Goal: Task Accomplishment & Management: Manage account settings

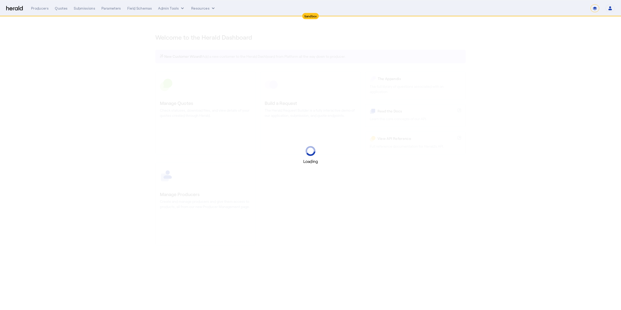
select select "*******"
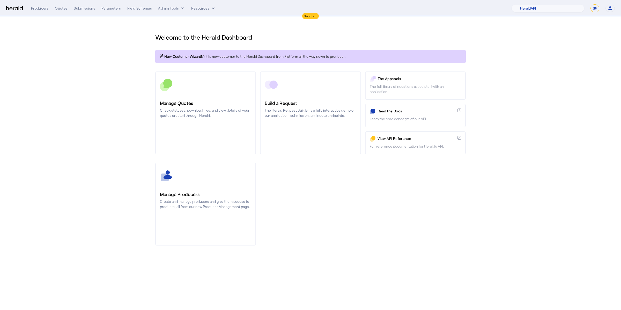
click at [588, 8] on div "1Fort Acrisure Acturis Affinity Advisors Affinity Risk Agentero AmWins Anzen Ao…" at bounding box center [563, 8] width 103 height 8
click at [594, 6] on select "**********" at bounding box center [594, 8] width 9 height 8
click at [546, 7] on select "1Fort Acrisure Acturis Affinity Advisors Affinity Risk Agentero AmWins Anzen Ao…" at bounding box center [548, 8] width 73 height 8
select select "pfm_fci4_crum_&_forster"
click at [525, 4] on select "1Fort Acrisure Acturis Affinity Advisors Affinity Risk Agentero AmWins Anzen Ao…" at bounding box center [548, 8] width 73 height 8
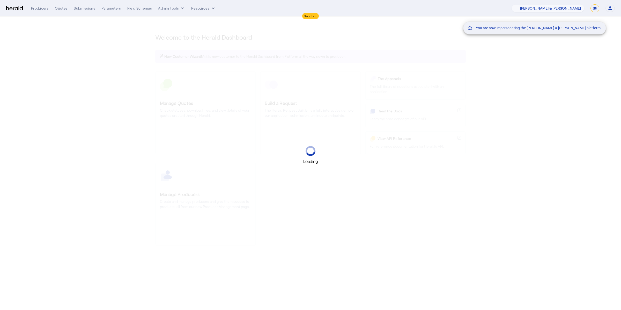
click at [543, 80] on div "You are now impersonating the [PERSON_NAME] & [PERSON_NAME] platform." at bounding box center [310, 155] width 621 height 310
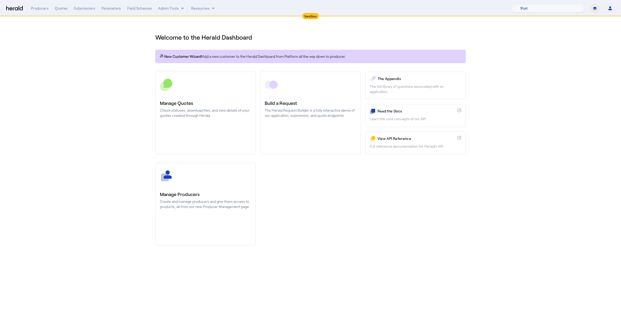
click at [215, 70] on div "Welcome to the Herald Dashboard New Customer Wizard! Add a new customer to the …" at bounding box center [310, 136] width 331 height 239
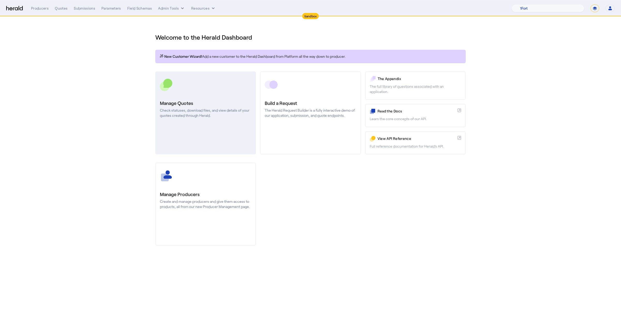
click at [213, 76] on link "Manage Quotes Check statuses, download files, and view details of your quotes c…" at bounding box center [205, 112] width 101 height 83
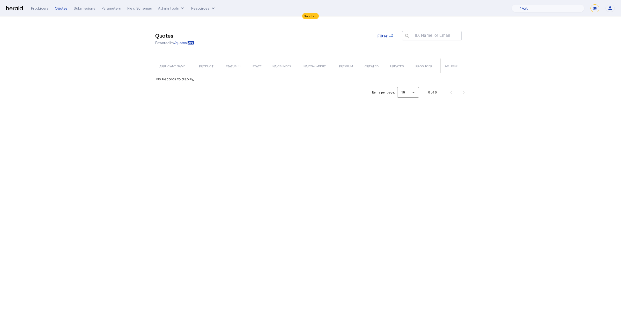
click at [205, 17] on div "Quotes Powered by /quotes Filter ID, Name, or Email search APPLICANT NAME PRODU…" at bounding box center [310, 51] width 331 height 69
click at [169, 8] on button "Admin Tools" at bounding box center [171, 8] width 27 height 5
click at [167, 17] on span "Platforms Manager" at bounding box center [180, 19] width 38 height 6
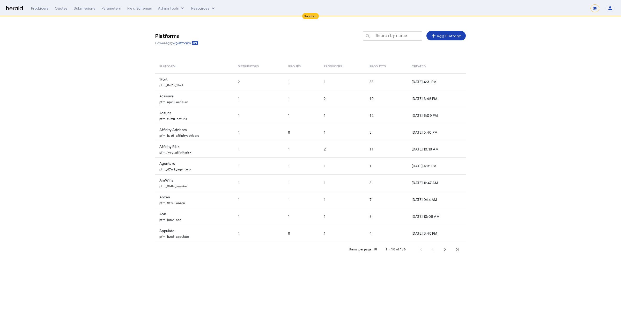
click at [401, 38] on input "Search by name" at bounding box center [395, 36] width 47 height 6
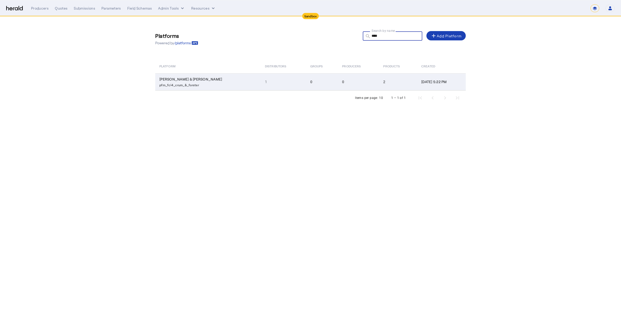
type input "****"
click at [306, 79] on td "0" at bounding box center [322, 81] width 32 height 17
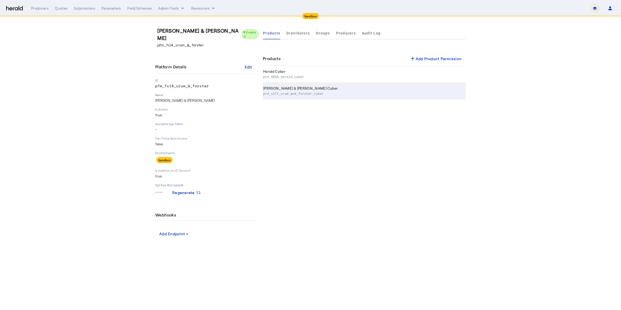
click at [315, 96] on th "[PERSON_NAME] & [PERSON_NAME] Cyber prd_si7t_crum_and_forster_cyber" at bounding box center [364, 91] width 203 height 17
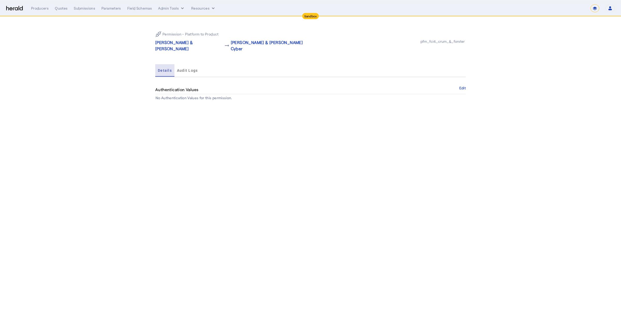
click at [173, 65] on div "Details" at bounding box center [164, 70] width 19 height 12
click at [180, 69] on span "Audit Logs" at bounding box center [187, 71] width 21 height 4
click at [165, 69] on span "Details" at bounding box center [165, 71] width 14 height 4
click at [172, 42] on p "[PERSON_NAME] & [PERSON_NAME]" at bounding box center [189, 45] width 68 height 12
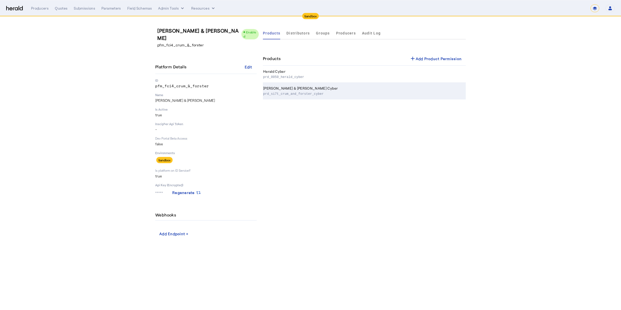
click at [330, 97] on th "[PERSON_NAME] & [PERSON_NAME] Cyber prd_si7t_crum_and_forster_cyber" at bounding box center [364, 91] width 203 height 17
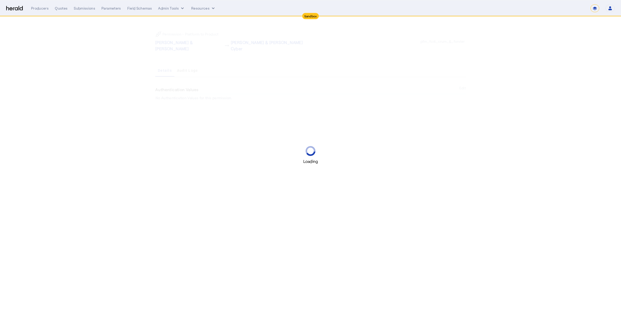
click at [36, 11] on div "**********" at bounding box center [323, 8] width 584 height 8
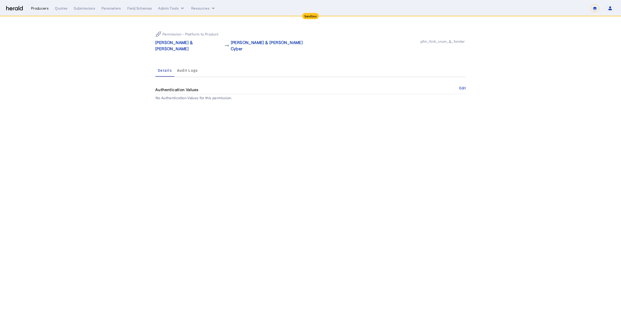
click at [37, 7] on div "Producers" at bounding box center [40, 8] width 18 height 5
select select "pfm_fci4_crum_&_forster"
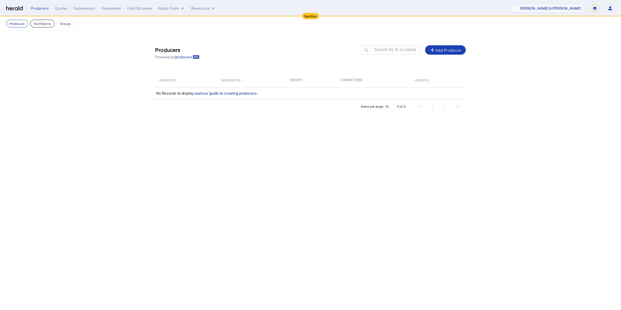
click at [39, 24] on button "Distributors" at bounding box center [42, 24] width 25 height 8
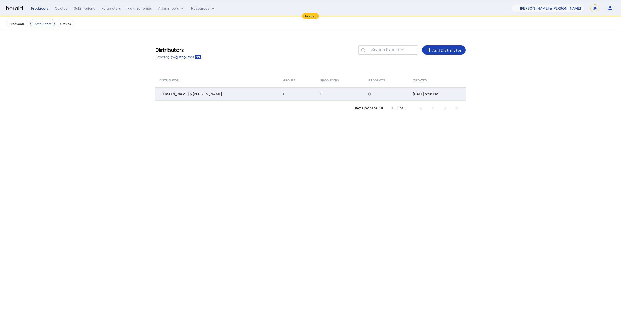
click at [193, 96] on td "[PERSON_NAME] & [PERSON_NAME]" at bounding box center [217, 93] width 124 height 13
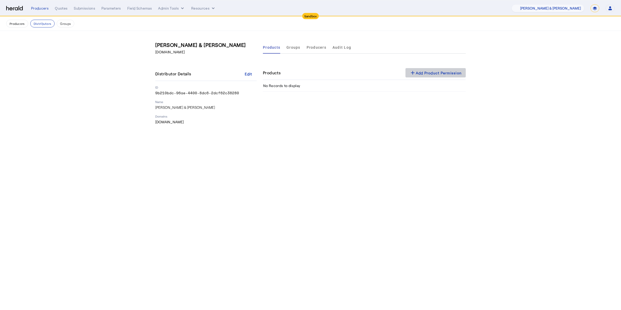
click at [424, 75] on div "add Add Product Permission" at bounding box center [436, 73] width 52 height 6
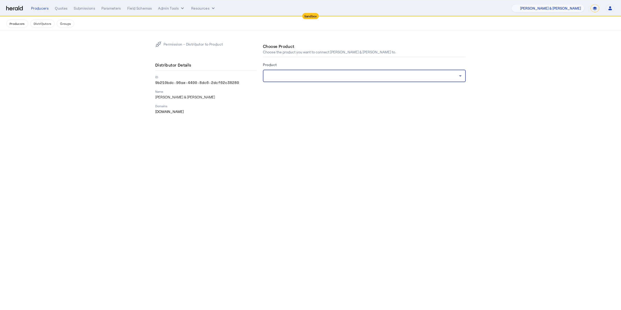
click at [371, 77] on div at bounding box center [363, 76] width 192 height 6
click at [406, 77] on div at bounding box center [363, 76] width 192 height 6
click at [390, 77] on div at bounding box center [363, 76] width 192 height 6
click at [380, 78] on div at bounding box center [363, 76] width 192 height 6
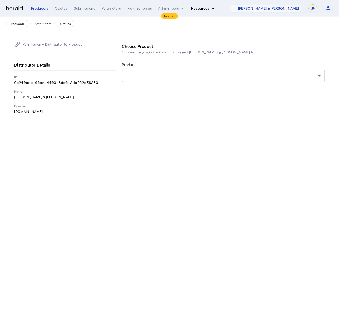
click at [206, 7] on button "Resources" at bounding box center [203, 8] width 25 height 5
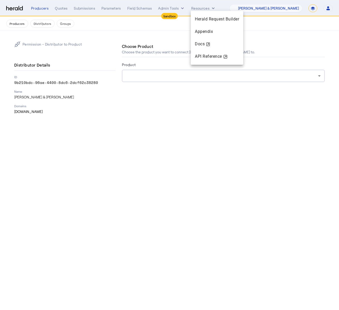
click at [179, 20] on div at bounding box center [169, 155] width 339 height 310
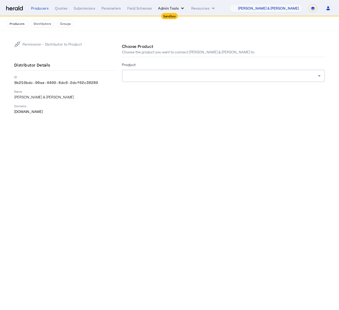
click at [174, 6] on button "Admin Tools" at bounding box center [171, 8] width 27 height 5
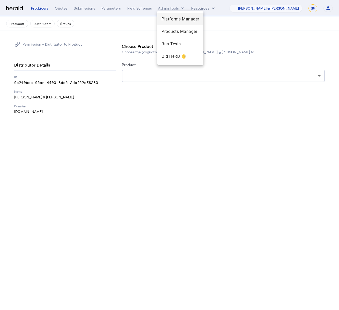
click at [184, 20] on span "Platforms Manager" at bounding box center [180, 19] width 38 height 6
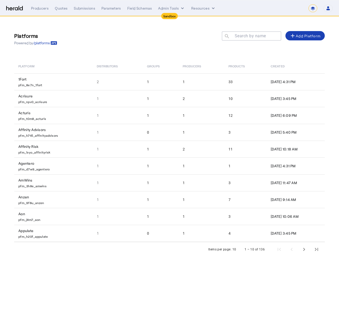
click at [253, 36] on mat-label "Search by name" at bounding box center [250, 35] width 31 height 5
click at [253, 36] on input "Search by name" at bounding box center [254, 36] width 47 height 6
type input "*"
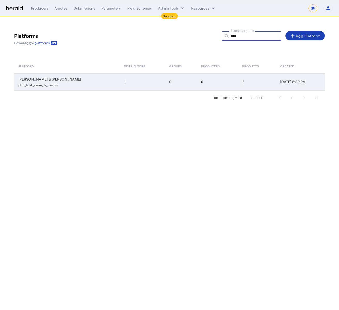
type input "****"
click at [197, 84] on td "0" at bounding box center [217, 81] width 41 height 17
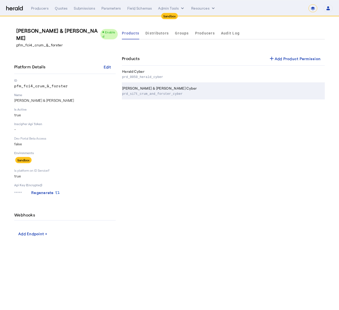
click at [173, 91] on p "prd_si7t_crum_and_forster_cyber" at bounding box center [222, 93] width 201 height 5
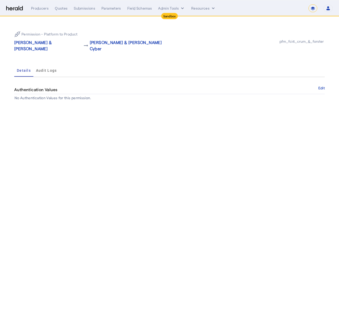
click at [172, 5] on div "**********" at bounding box center [182, 8] width 302 height 8
click at [170, 11] on button "Admin Tools" at bounding box center [171, 8] width 27 height 5
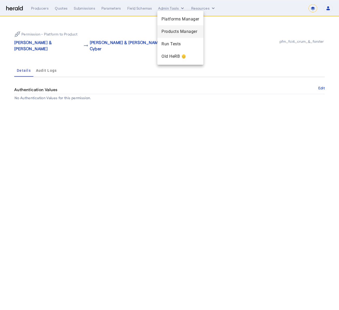
click at [173, 32] on span "Products Manager" at bounding box center [180, 31] width 38 height 6
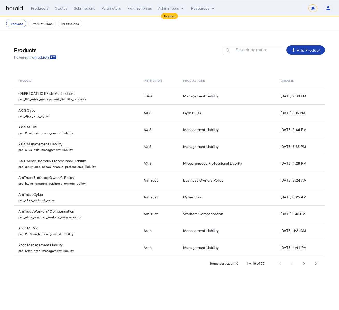
click at [253, 45] on div "Products Powered by /products Search by name search add Add Product" at bounding box center [169, 53] width 310 height 24
click at [252, 50] on mat-label "Search by name" at bounding box center [251, 49] width 31 height 5
click at [252, 50] on input "Search by name" at bounding box center [255, 50] width 47 height 6
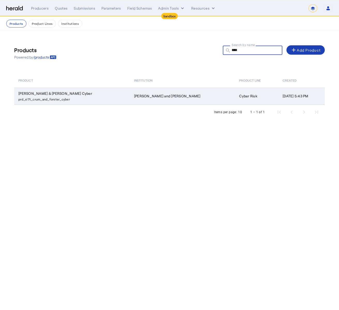
type input "****"
click at [172, 94] on td "[PERSON_NAME] and [PERSON_NAME]" at bounding box center [182, 95] width 105 height 17
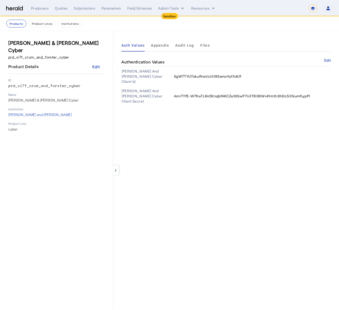
click at [10, 9] on img at bounding box center [14, 8] width 17 height 5
select select "pfm_fci4_crum_&_forster"
